Goal: Task Accomplishment & Management: Complete application form

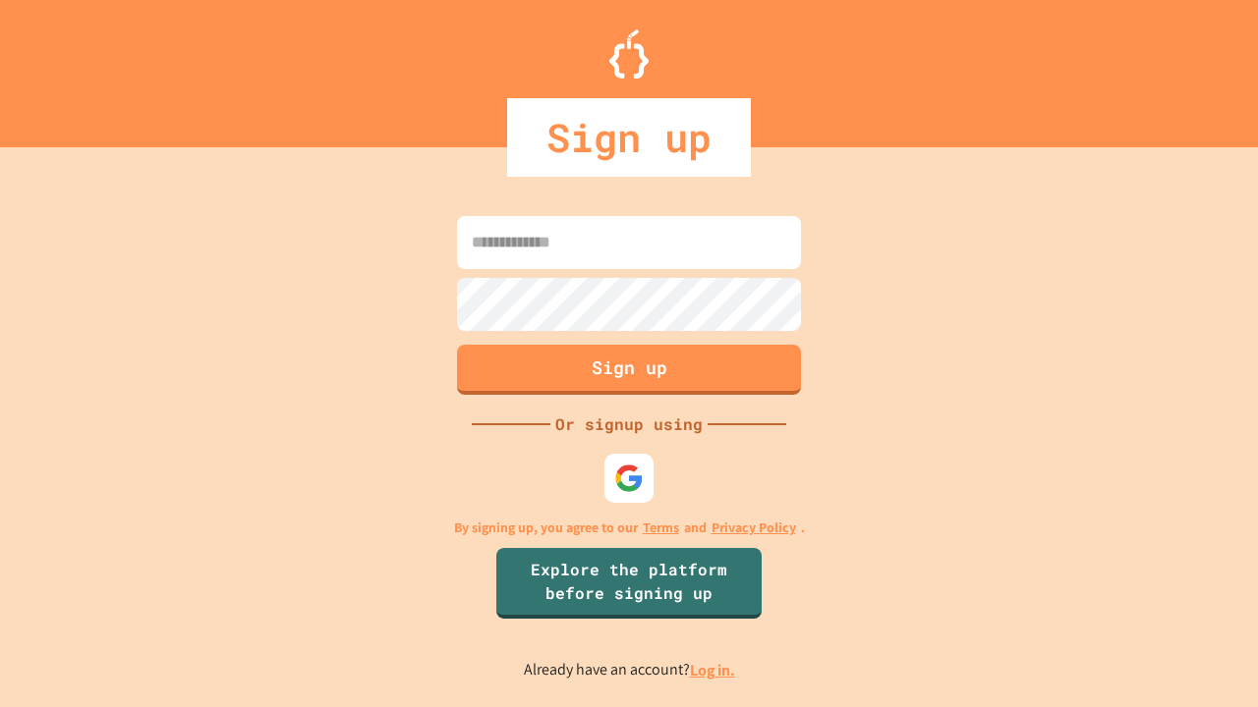
click at [713, 670] on link "Log in." at bounding box center [712, 670] width 45 height 21
